Goal: Task Accomplishment & Management: Use online tool/utility

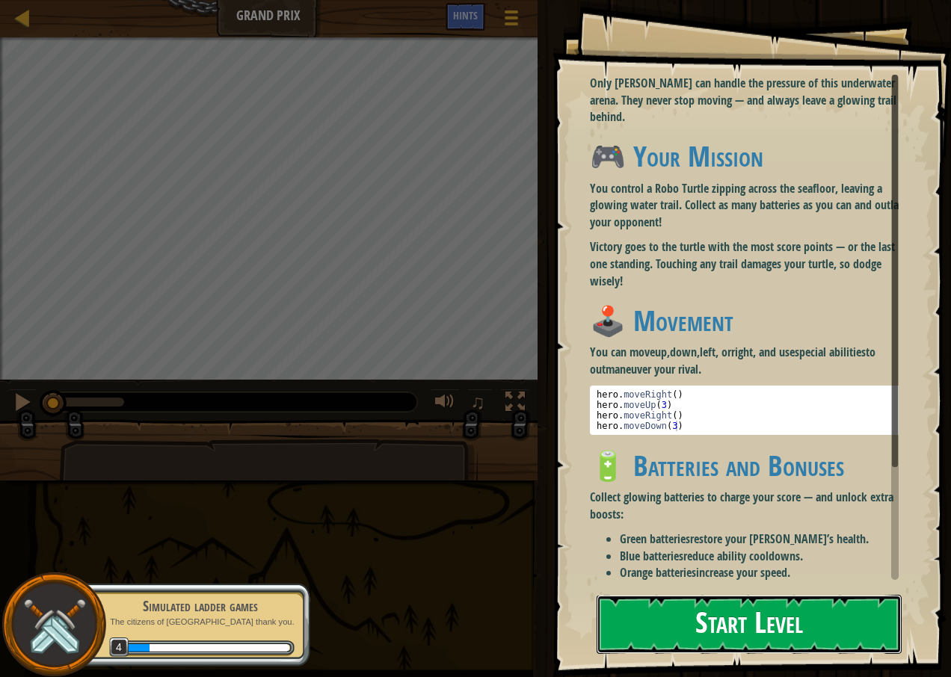
click at [678, 628] on button "Start Level" at bounding box center [748, 624] width 305 height 59
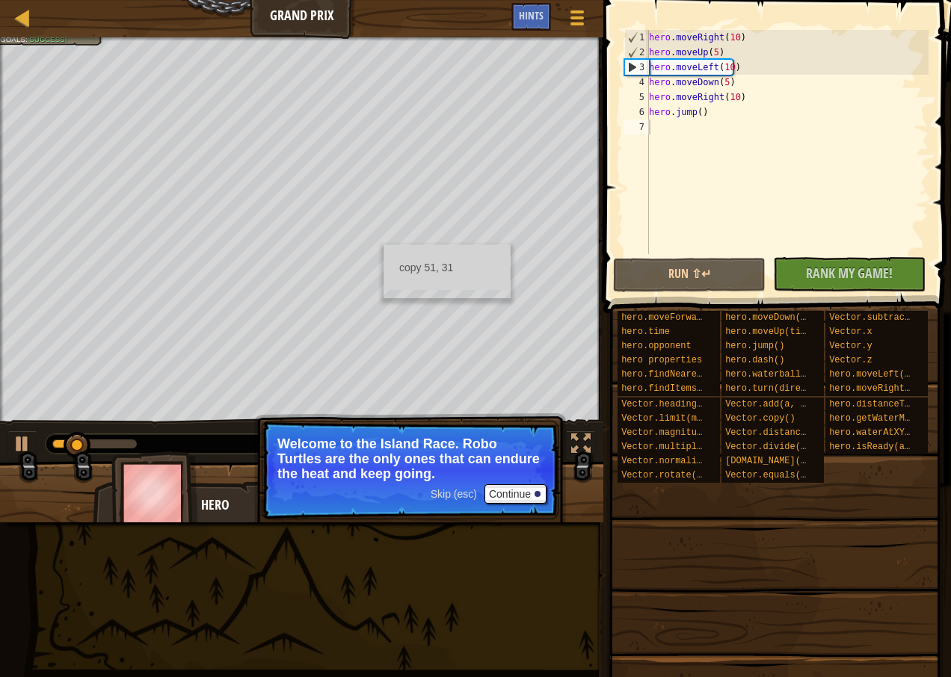
click at [383, 244] on div "copy 51, 31" at bounding box center [446, 271] width 127 height 54
click at [383, 213] on div "Ladder Grand Prix Game Menu Done Hints 1 הההההההההההההההההההההההההההההההההההההה…" at bounding box center [475, 338] width 951 height 677
click at [533, 492] on button "Continue" at bounding box center [515, 493] width 62 height 19
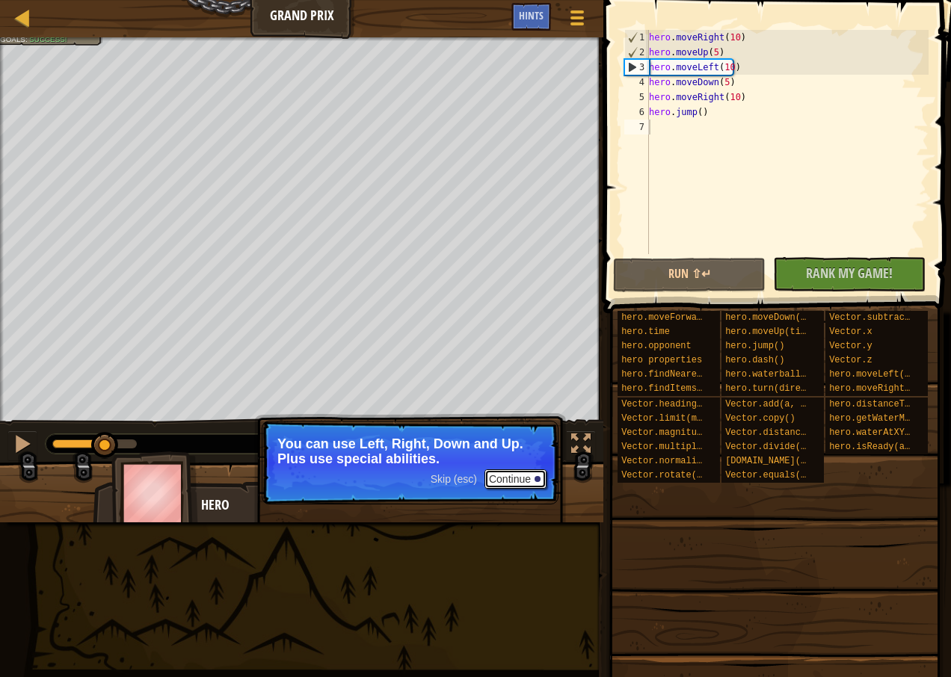
click at [522, 484] on button "Continue" at bounding box center [515, 478] width 62 height 19
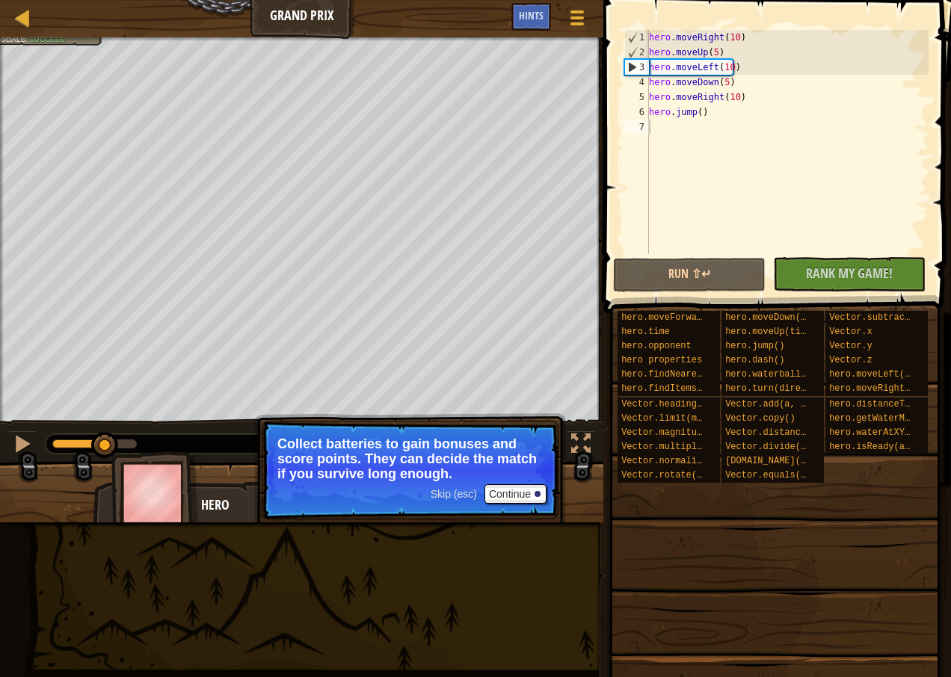
click at [458, 491] on span "Skip (esc)" at bounding box center [454, 494] width 46 height 12
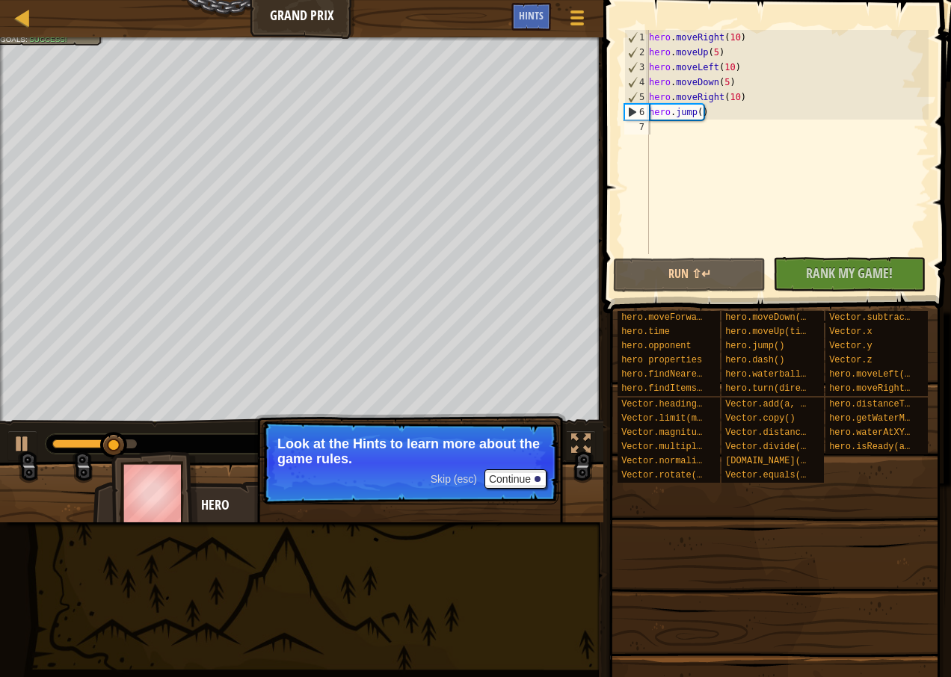
click at [458, 491] on p "Skip (esc) Continue Look at the Hints to learn more about the game rules." at bounding box center [410, 463] width 297 height 84
click at [460, 472] on div "Skip (esc) Continue" at bounding box center [489, 478] width 116 height 19
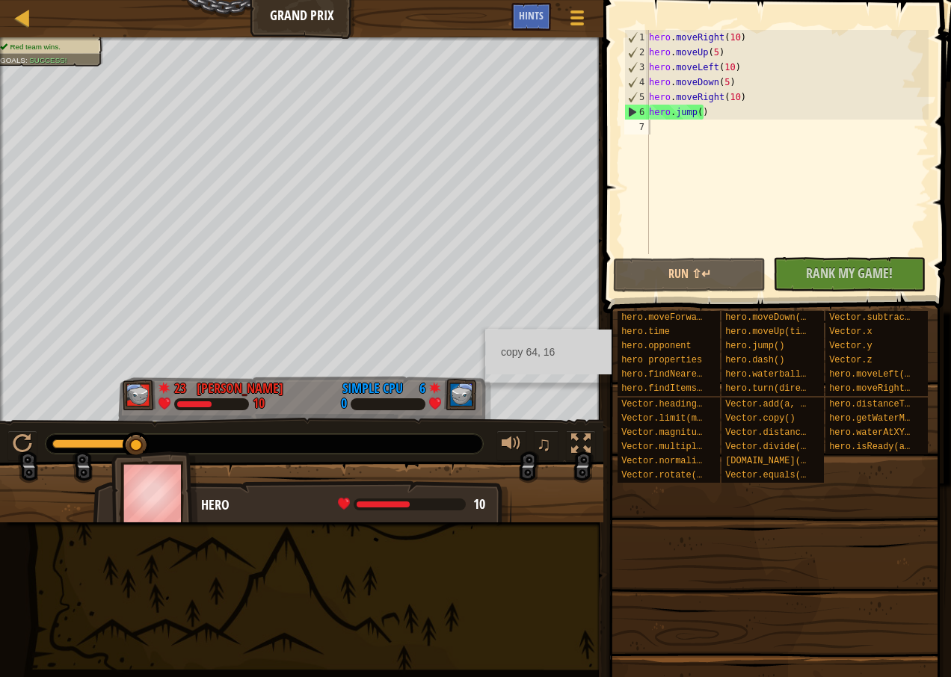
click at [132, 430] on div "♫" at bounding box center [301, 440] width 603 height 45
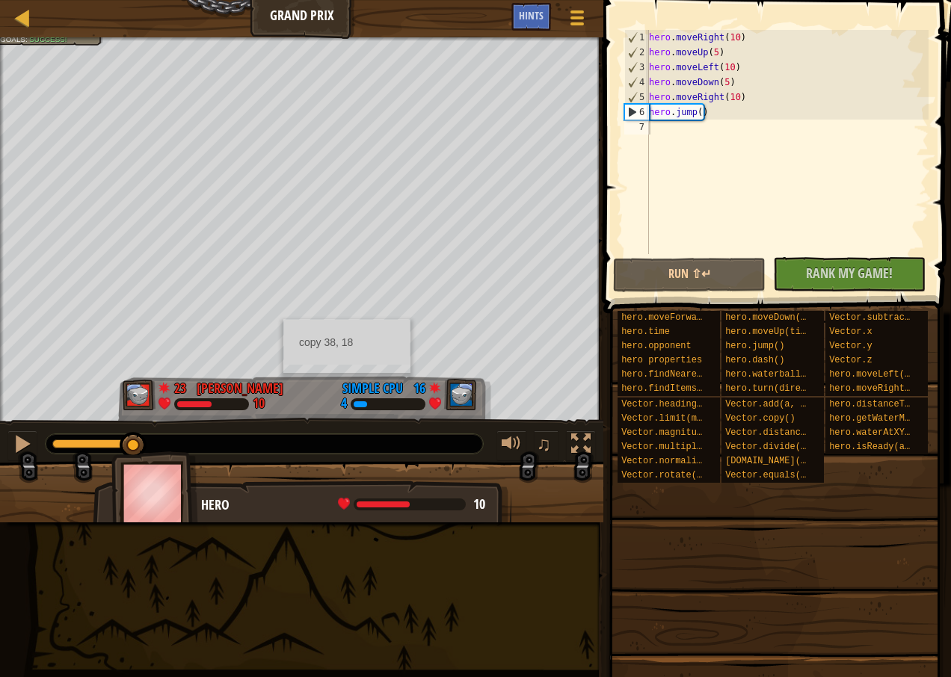
drag, startPoint x: 275, startPoint y: 378, endPoint x: 112, endPoint y: 557, distance: 241.8
click at [112, 556] on div "Ladder Grand Prix Game Menu Done Hints 1 הההההההההההההההההההההההההההההההההההההה…" at bounding box center [475, 338] width 951 height 677
click at [48, 407] on div "Red team wins. Goals : Success! 40 [PERSON_NAME] r 20 40 Simple CPU 20 ♫ Hero 2…" at bounding box center [475, 279] width 951 height 485
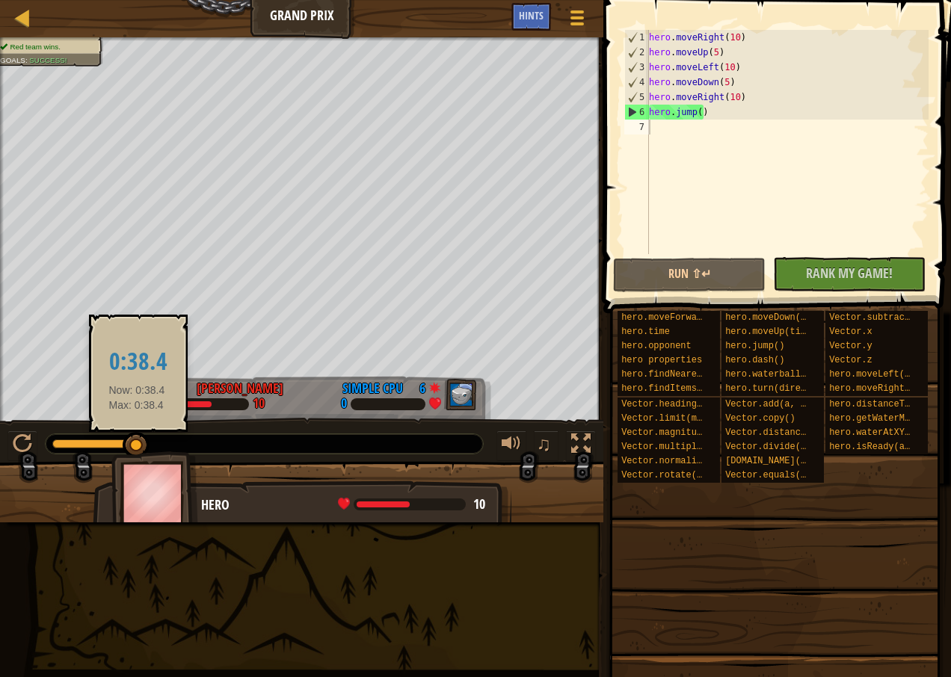
click at [137, 445] on div at bounding box center [94, 443] width 84 height 9
